Goal: Navigation & Orientation: Find specific page/section

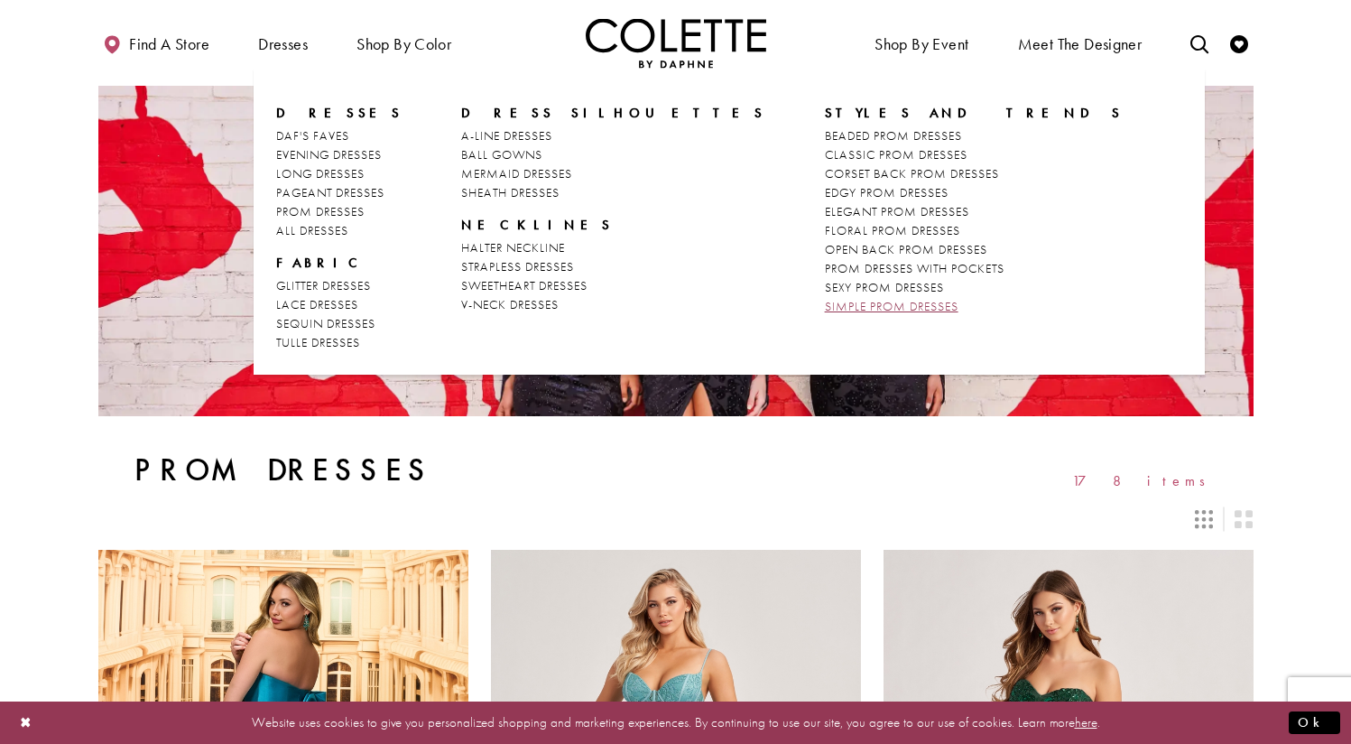
click at [825, 310] on span "SIMPLE PROM DRESSES" at bounding box center [892, 306] width 134 height 16
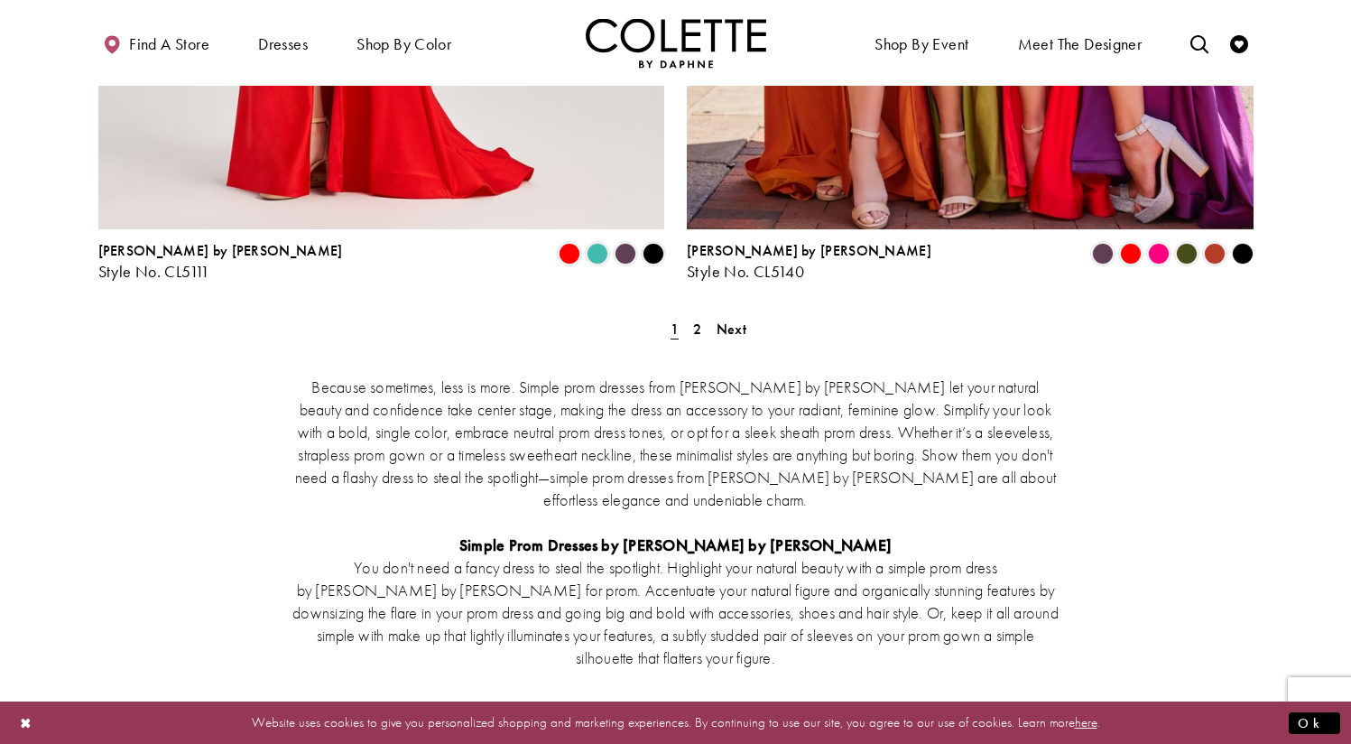
scroll to position [3463, 0]
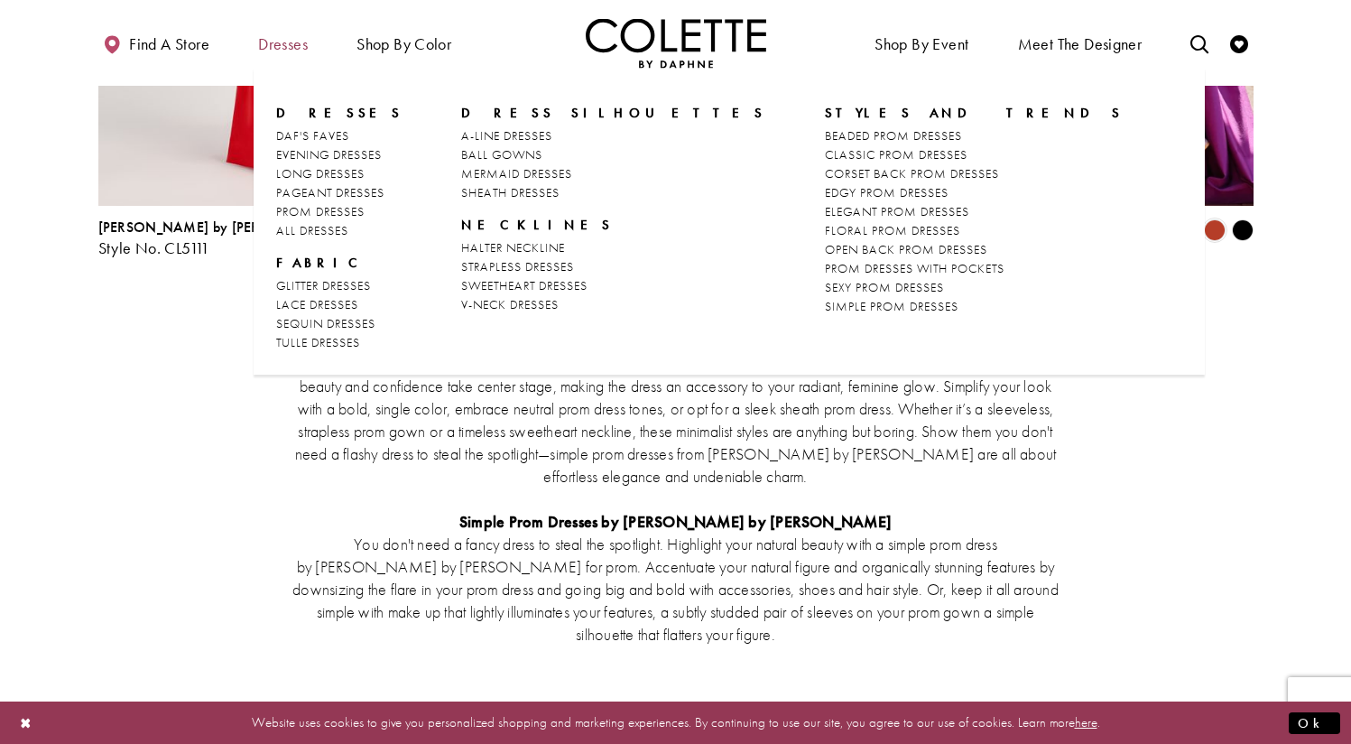
click at [280, 51] on span "Dresses" at bounding box center [283, 44] width 50 height 18
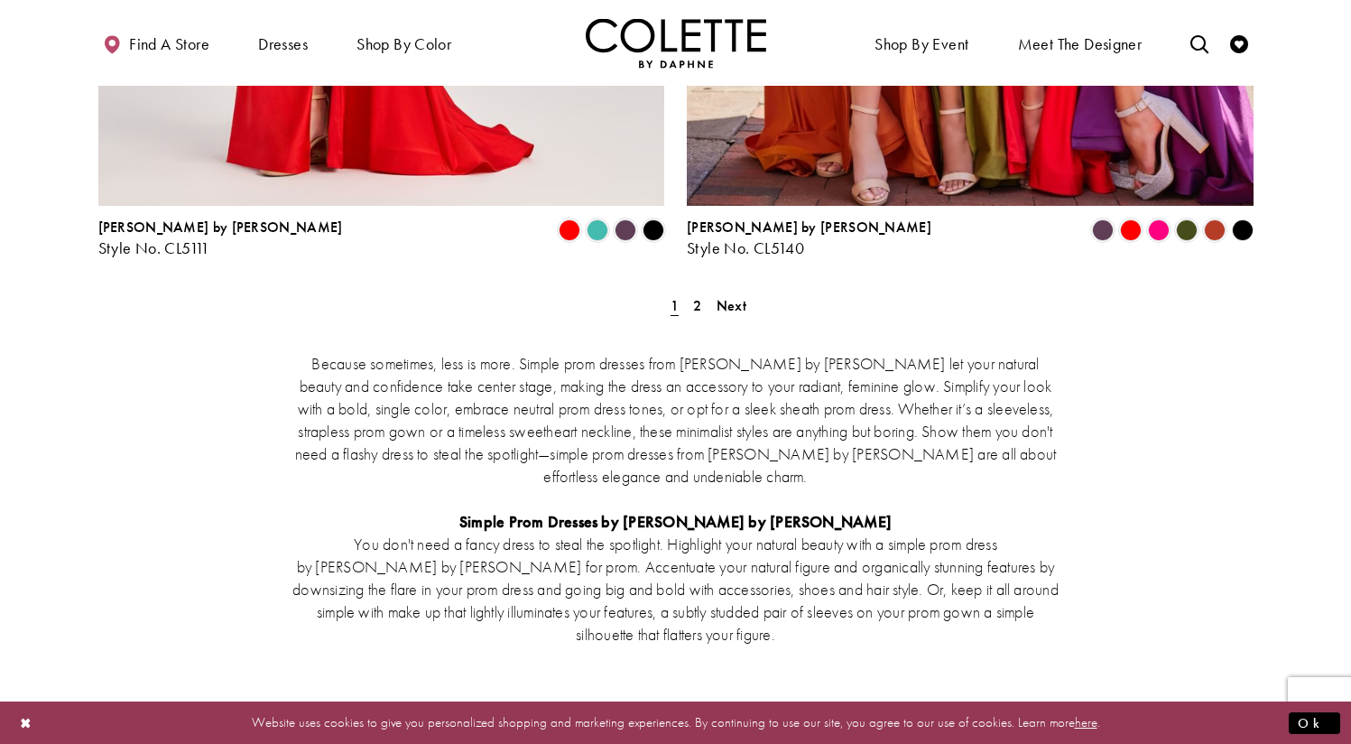
click at [616, 46] on img "Visit Home Page" at bounding box center [676, 43] width 181 height 50
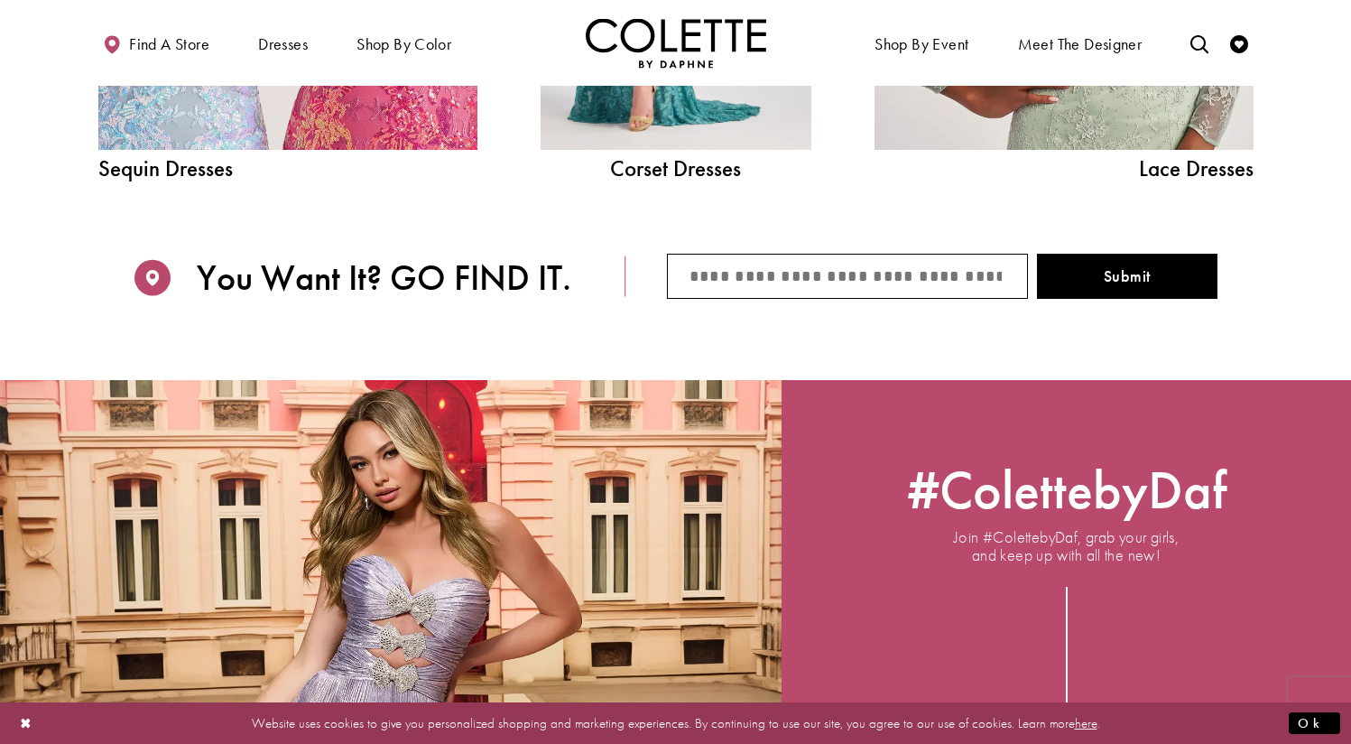
scroll to position [3016, 0]
